Goal: Task Accomplishment & Management: Complete application form

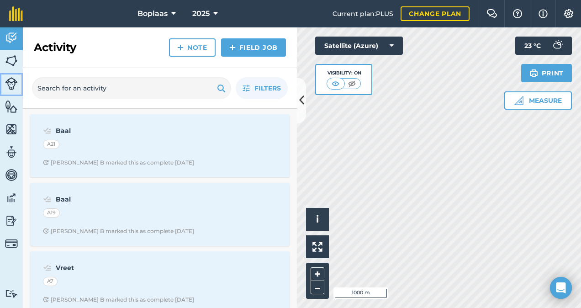
click at [18, 82] on link "Livestock" at bounding box center [11, 84] width 23 height 23
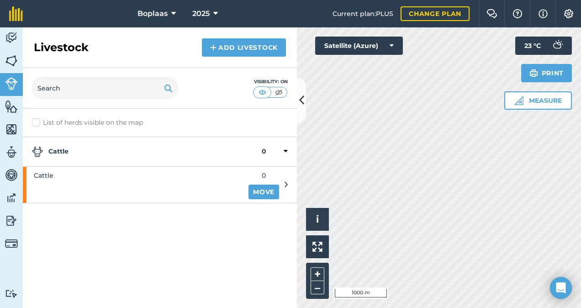
click at [289, 148] on div "Cattle 0" at bounding box center [160, 152] width 274 height 30
click at [288, 149] on div "Cattle 0" at bounding box center [160, 152] width 274 height 30
click at [14, 57] on img at bounding box center [11, 61] width 13 height 14
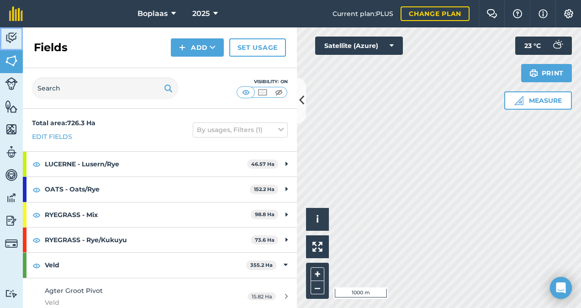
click at [11, 40] on img at bounding box center [11, 38] width 13 height 14
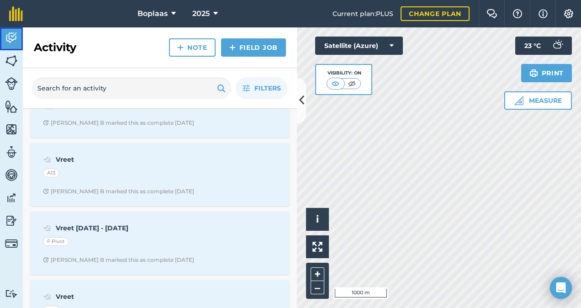
scroll to position [457, 0]
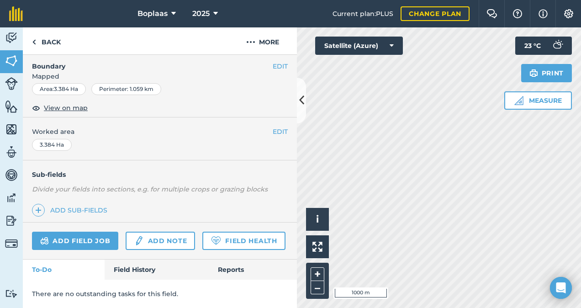
scroll to position [156, 0]
click at [155, 268] on link "Field History" at bounding box center [157, 270] width 104 height 20
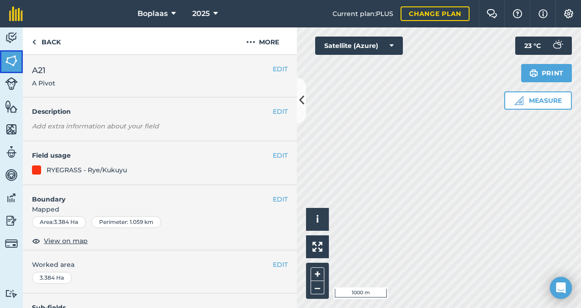
click at [12, 61] on img at bounding box center [11, 61] width 13 height 14
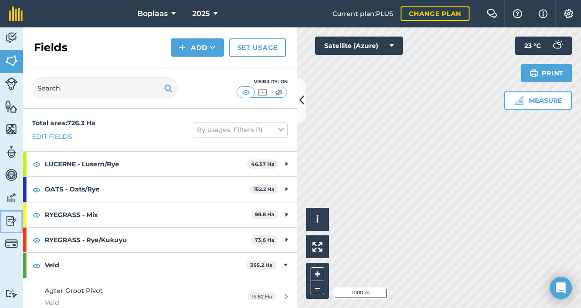
click at [12, 218] on img at bounding box center [11, 221] width 13 height 14
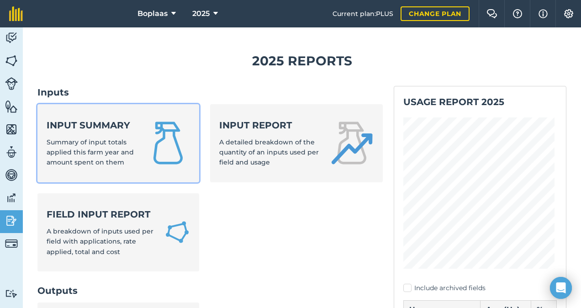
click at [144, 140] on link "Input summary Summary of input totals applied this farm year and amount spent o…" at bounding box center [118, 143] width 162 height 78
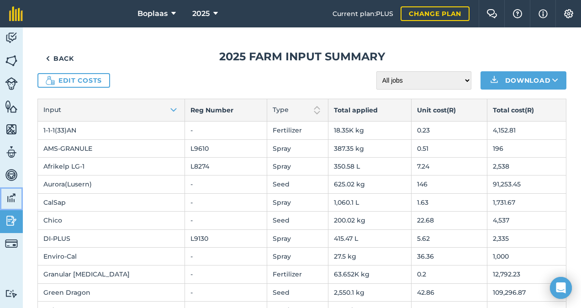
click at [9, 203] on img at bounding box center [11, 198] width 13 height 14
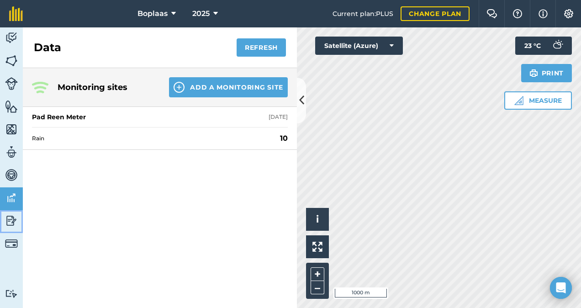
click at [5, 222] on img at bounding box center [11, 221] width 13 height 14
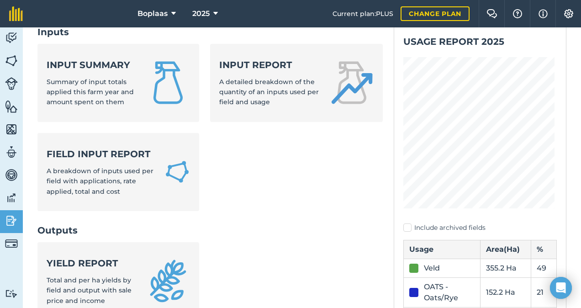
scroll to position [137, 0]
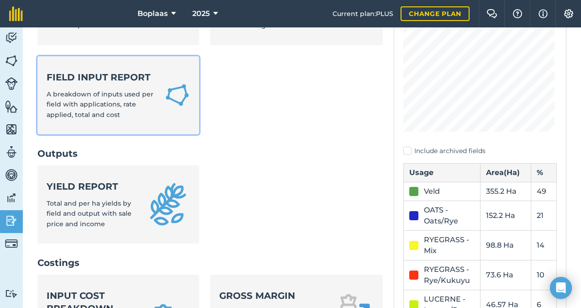
click at [127, 124] on link "Field Input Report A breakdown of inputs used per field with applications, rate…" at bounding box center [118, 95] width 162 height 78
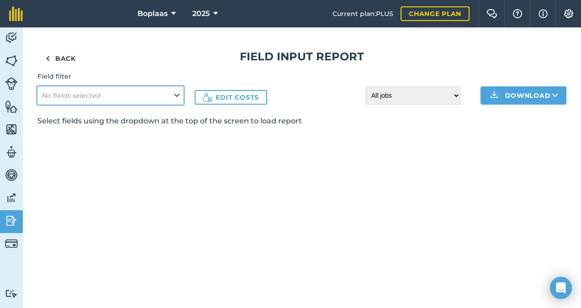
click at [135, 94] on button "No fields selected" at bounding box center [110, 95] width 146 height 18
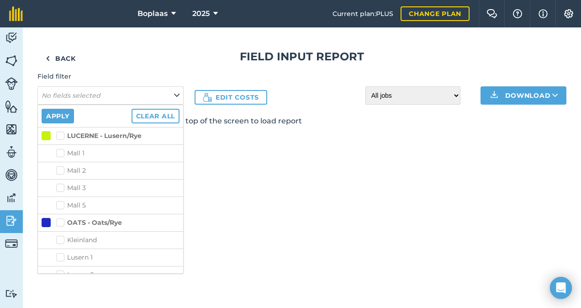
click at [59, 134] on label "LUCERNE - Lusern/Rye" at bounding box center [98, 136] width 85 height 10
click at [59, 134] on input "LUCERNE - Lusern/Rye" at bounding box center [59, 134] width 6 height 6
checkbox input "true"
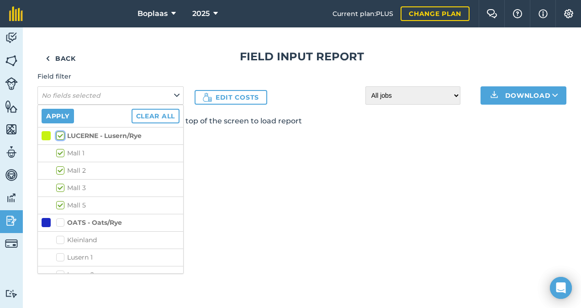
checkbox input "true"
click at [67, 116] on button "Apply" at bounding box center [58, 116] width 32 height 15
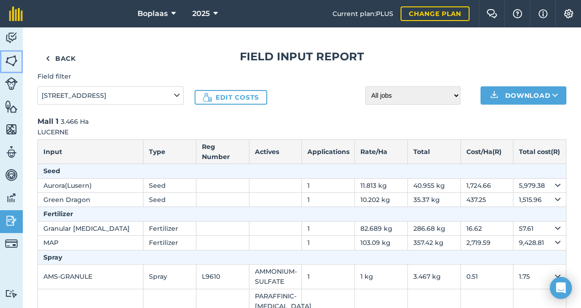
click at [11, 59] on img at bounding box center [11, 61] width 13 height 14
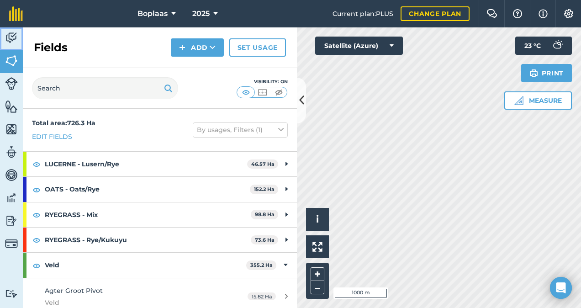
click at [7, 43] on img at bounding box center [11, 38] width 13 height 14
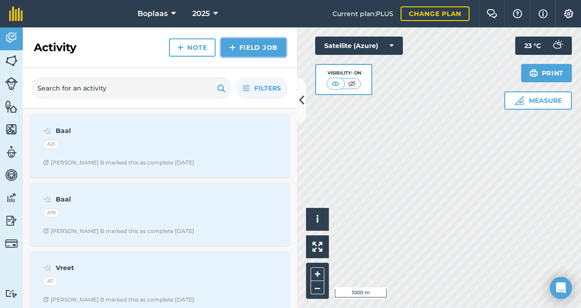
click at [252, 48] on link "Field Job" at bounding box center [253, 47] width 65 height 18
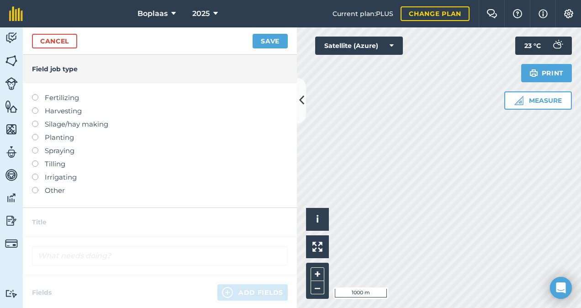
click at [39, 98] on label "Fertilizing" at bounding box center [160, 97] width 256 height 11
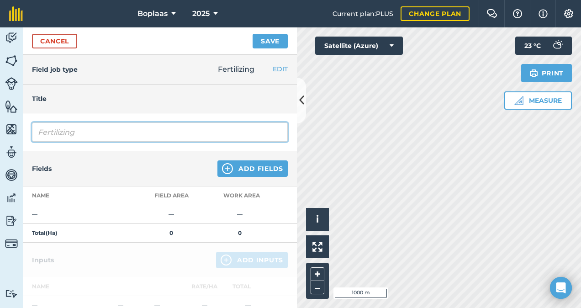
click at [101, 136] on input "Fertilizing" at bounding box center [160, 132] width 256 height 19
type input "F"
type input "k"
type input "fer"
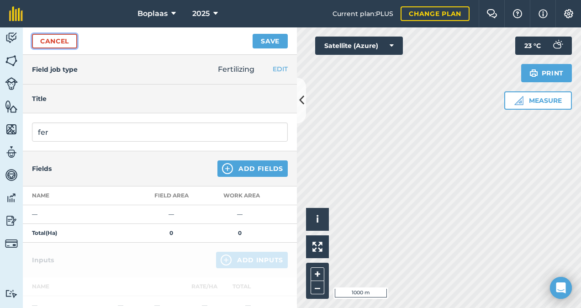
click at [57, 39] on link "Cancel" at bounding box center [54, 41] width 45 height 15
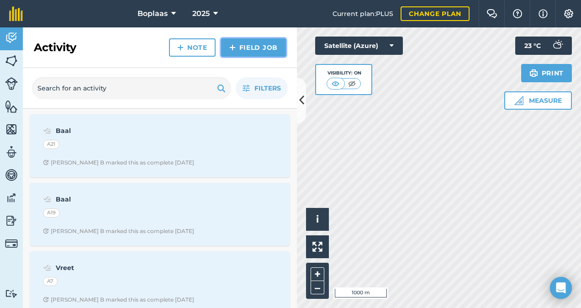
click at [262, 42] on link "Field Job" at bounding box center [253, 47] width 65 height 18
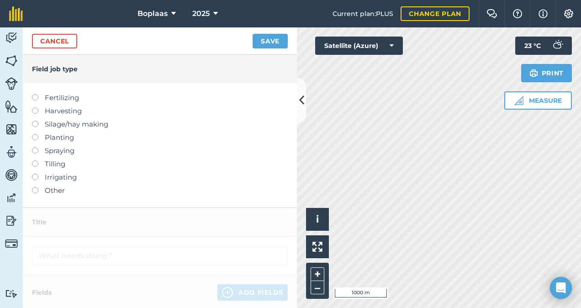
click at [38, 150] on label "Spraying" at bounding box center [160, 150] width 256 height 11
type input "Spraying"
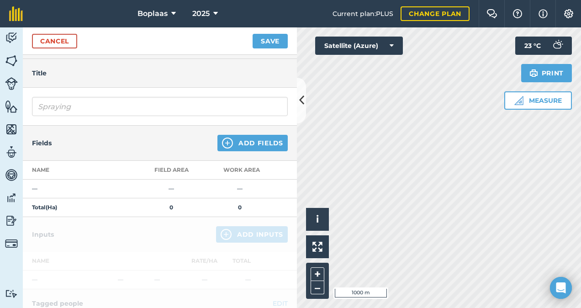
scroll to position [46, 0]
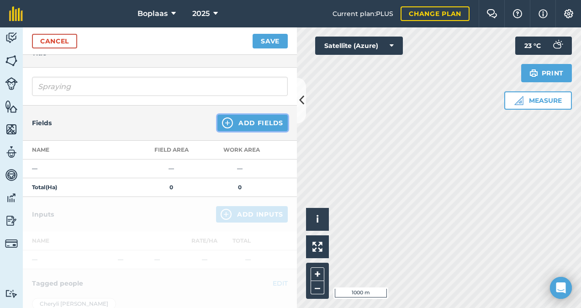
click at [239, 120] on button "Add Fields" at bounding box center [253, 123] width 70 height 16
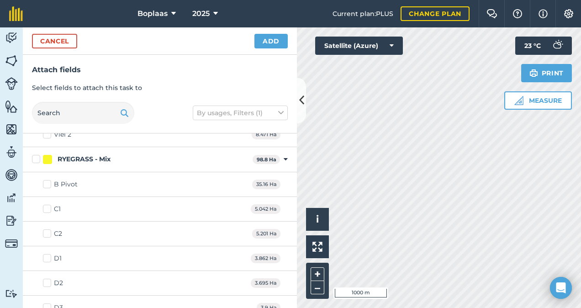
scroll to position [411, 0]
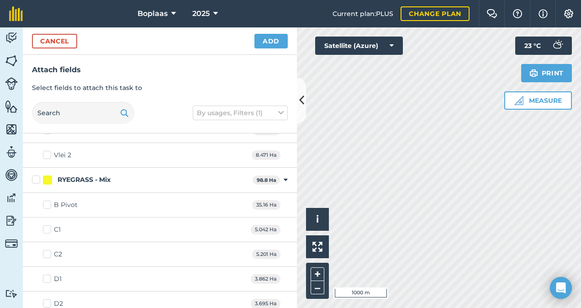
click at [44, 205] on label "B Pivot" at bounding box center [60, 205] width 35 height 10
click at [44, 205] on input "B Pivot" at bounding box center [46, 203] width 6 height 6
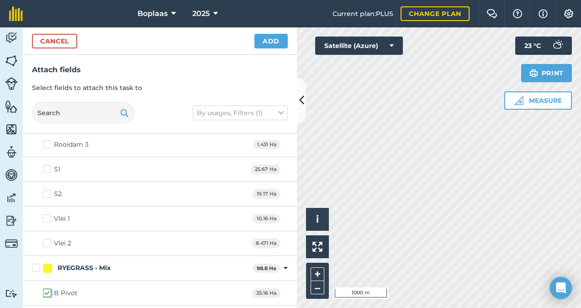
scroll to position [0, 0]
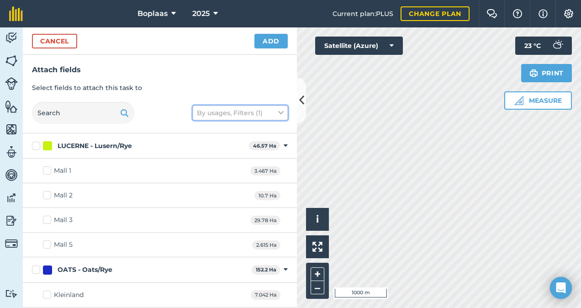
click at [277, 111] on button "By usages, Filters (1)" at bounding box center [240, 113] width 95 height 15
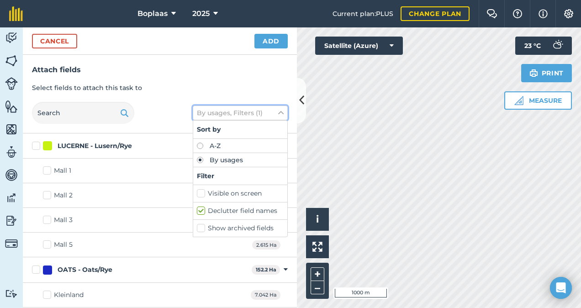
click at [279, 110] on icon at bounding box center [280, 113] width 5 height 10
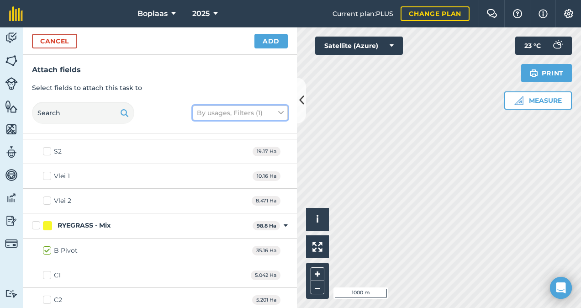
scroll to position [411, 0]
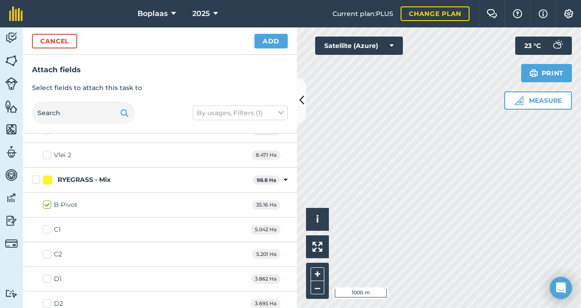
click at [49, 204] on label "B Pivot" at bounding box center [60, 205] width 35 height 10
click at [49, 204] on input "B Pivot" at bounding box center [46, 203] width 6 height 6
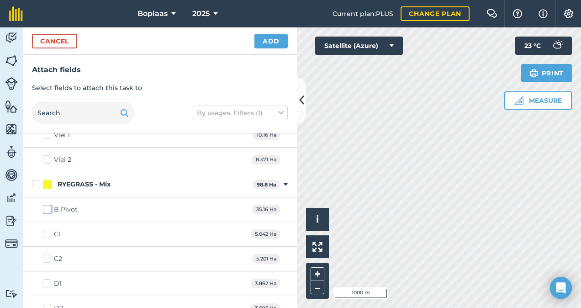
scroll to position [457, 0]
click at [48, 158] on label "B Pivot" at bounding box center [60, 160] width 35 height 10
click at [48, 158] on input "B Pivot" at bounding box center [46, 158] width 6 height 6
click at [48, 158] on label "B Pivot" at bounding box center [60, 160] width 35 height 10
click at [48, 158] on input "B Pivot" at bounding box center [46, 158] width 6 height 6
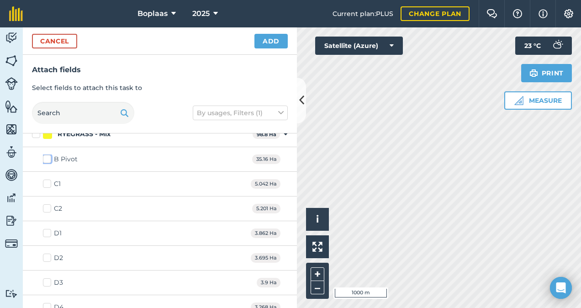
checkbox input "false"
click at [43, 182] on label "C1" at bounding box center [52, 184] width 18 height 10
click at [43, 182] on input "C1" at bounding box center [46, 182] width 6 height 6
checkbox input "true"
click at [267, 42] on button "Add" at bounding box center [271, 41] width 33 height 15
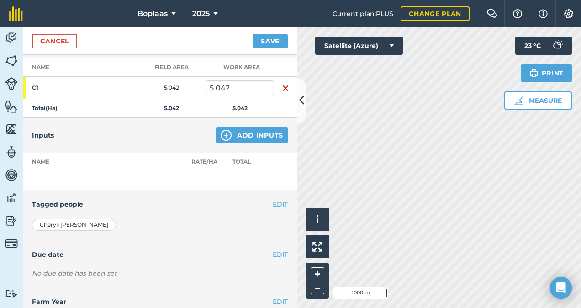
scroll to position [137, 0]
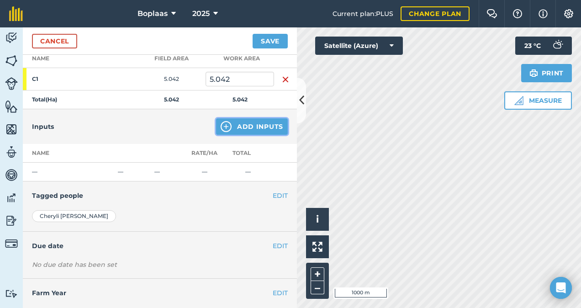
click at [251, 126] on button "Add Inputs" at bounding box center [252, 126] width 72 height 16
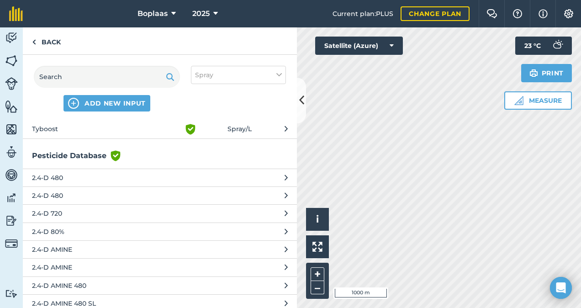
scroll to position [274, 0]
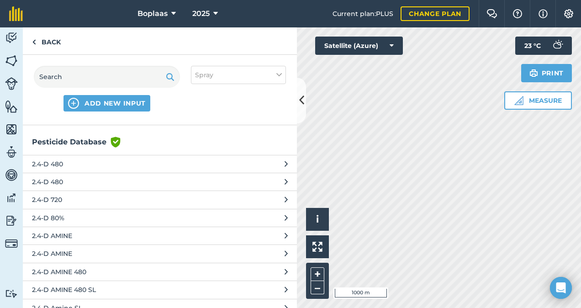
click at [177, 159] on button "2.4-D 480" at bounding box center [160, 164] width 274 height 18
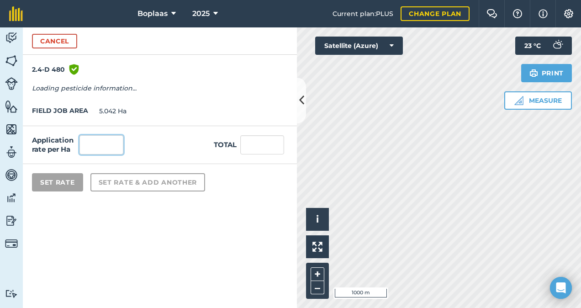
click at [103, 144] on input "text" at bounding box center [102, 144] width 44 height 19
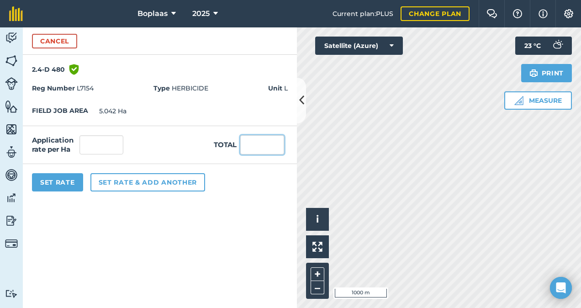
click at [267, 144] on input "text" at bounding box center [262, 144] width 44 height 19
click at [116, 139] on input "text" at bounding box center [102, 144] width 44 height 19
type input "2"
type input "10.084"
click at [165, 119] on div "FIELD JOB AREA 5.042 Ha" at bounding box center [160, 111] width 274 height 29
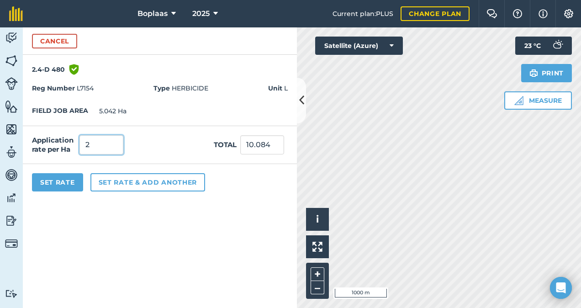
click at [98, 151] on input "2" at bounding box center [102, 144] width 44 height 19
type input "200"
type input "1,008.4"
click at [157, 130] on div "Application rate per Ha 200 Total 1,008.4" at bounding box center [160, 145] width 274 height 38
click at [67, 46] on button "Cancel" at bounding box center [54, 41] width 45 height 15
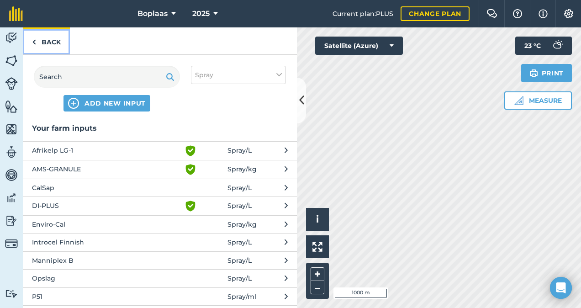
click at [65, 40] on link "Back" at bounding box center [46, 40] width 47 height 27
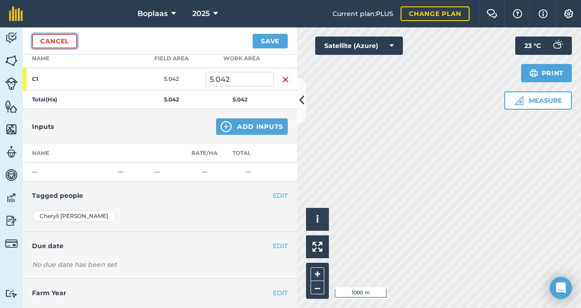
click at [68, 41] on link "Cancel" at bounding box center [54, 41] width 45 height 15
